Goal: Register for event/course

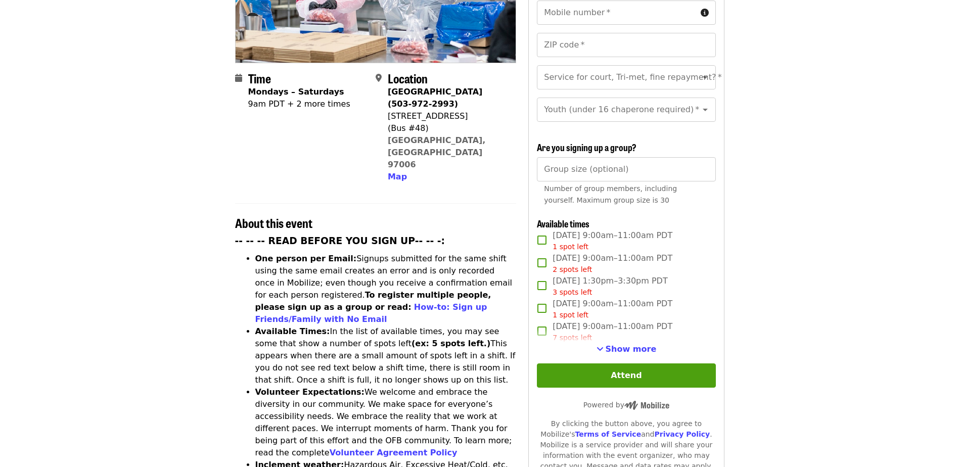
scroll to position [200, 0]
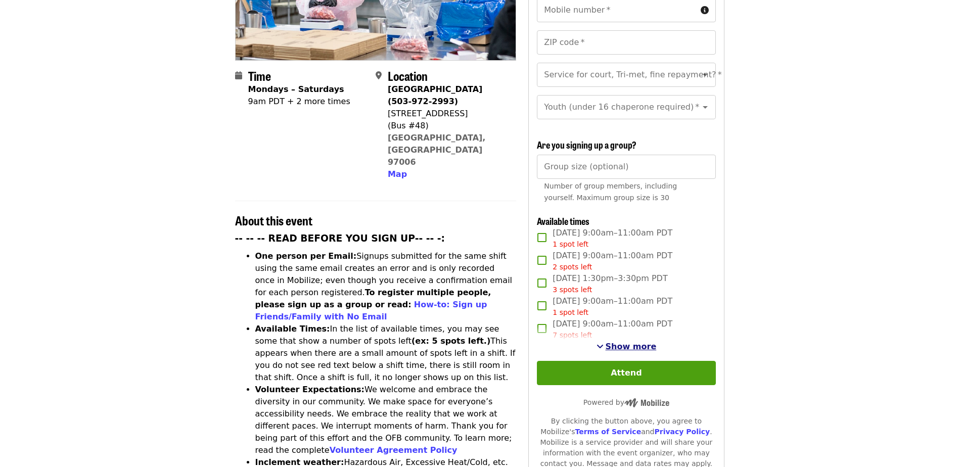
click at [604, 342] on span "See more timeslots" at bounding box center [600, 346] width 7 height 8
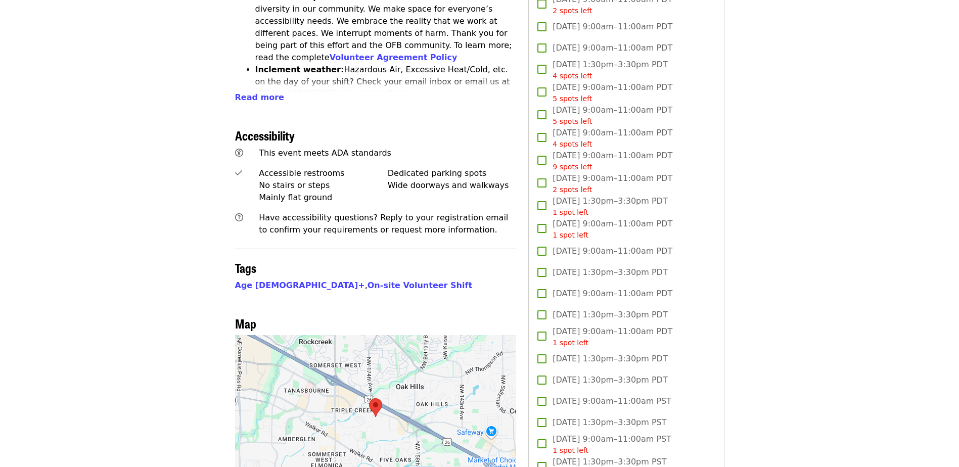
scroll to position [596, 0]
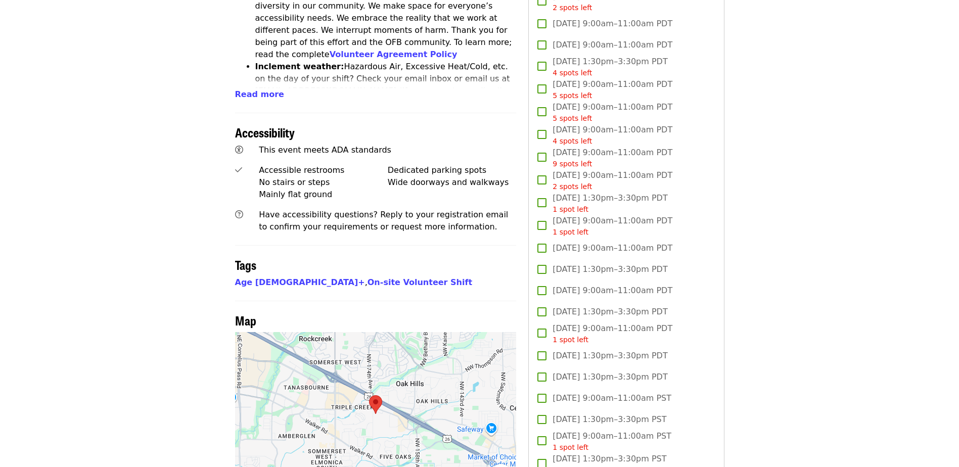
click at [368, 278] on link "On-site Volunteer Shift" at bounding box center [420, 283] width 105 height 10
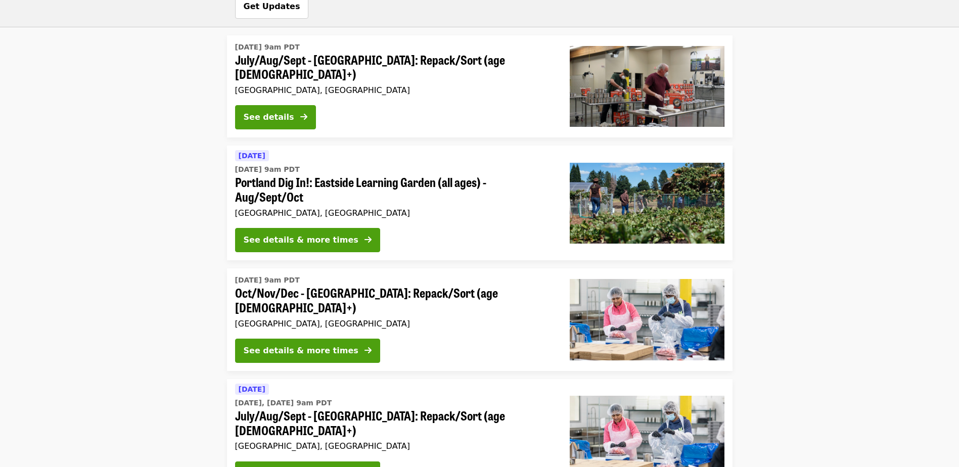
scroll to position [601, 0]
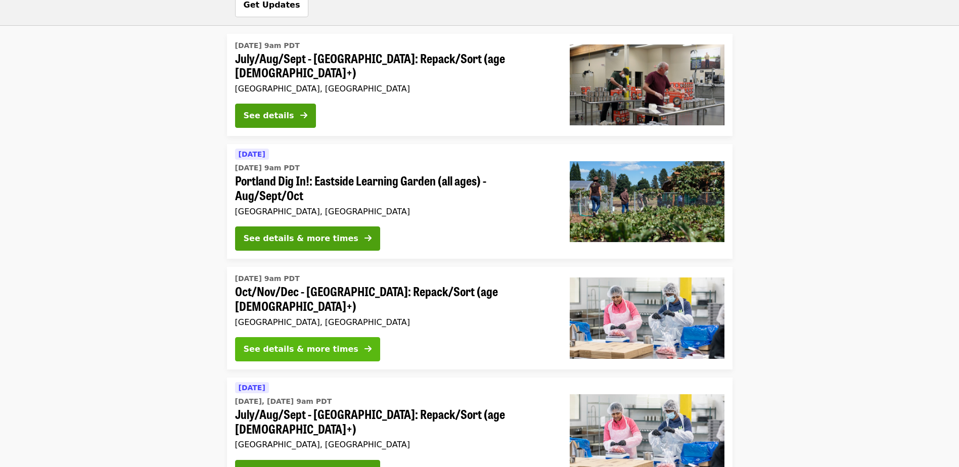
click at [293, 343] on div "See details & more times" at bounding box center [301, 349] width 115 height 12
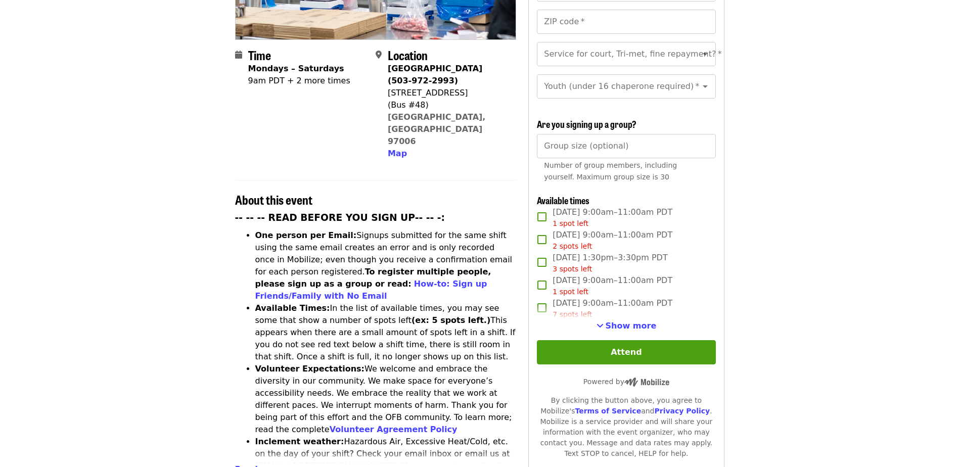
scroll to position [239, 0]
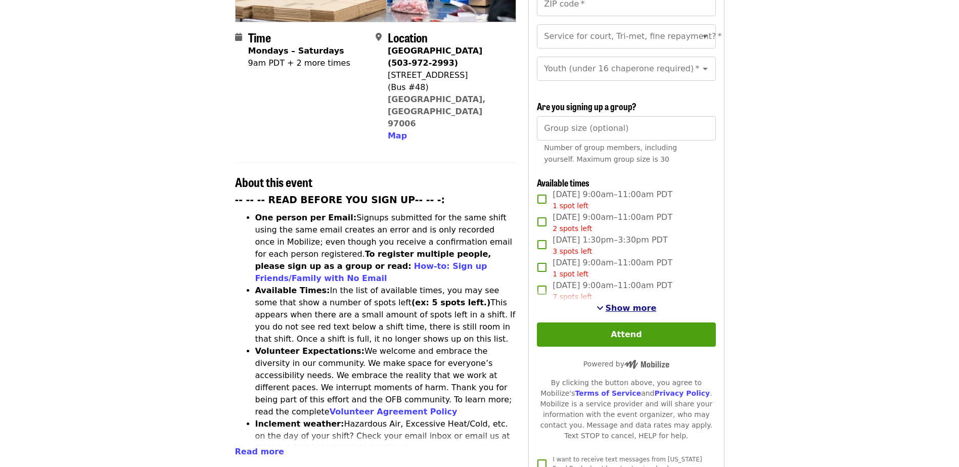
click at [604, 304] on span "See more timeslots" at bounding box center [600, 308] width 7 height 8
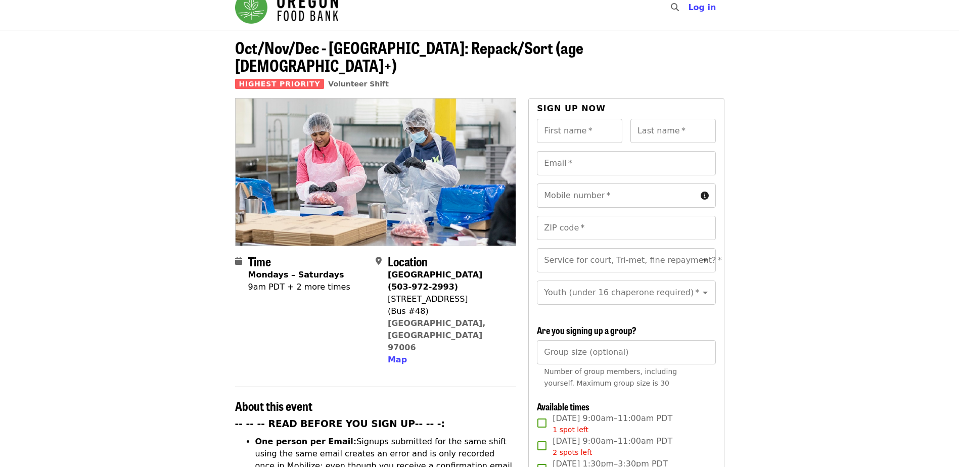
scroll to position [0, 0]
